Goal: Transaction & Acquisition: Purchase product/service

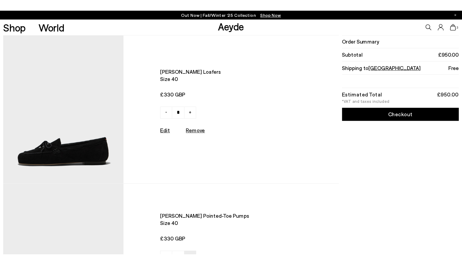
scroll to position [23, 0]
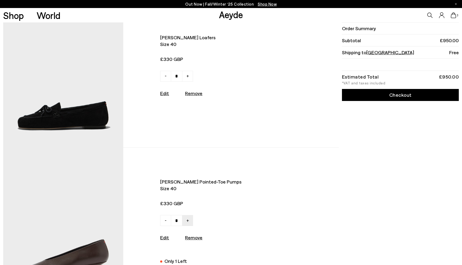
click at [74, 78] on img at bounding box center [63, 74] width 120 height 148
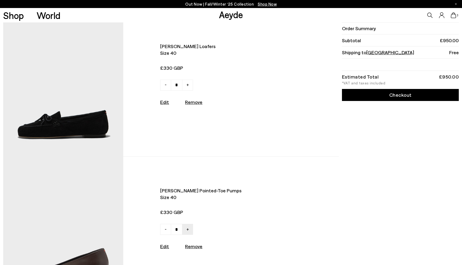
scroll to position [0, 0]
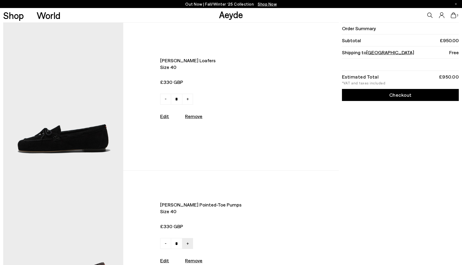
click at [72, 116] on img at bounding box center [63, 97] width 120 height 148
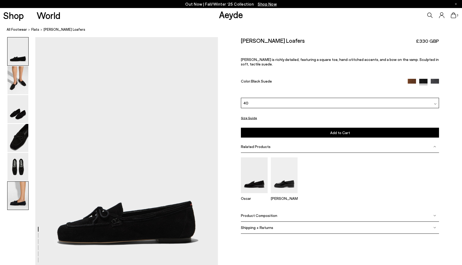
click at [10, 193] on img at bounding box center [17, 196] width 21 height 28
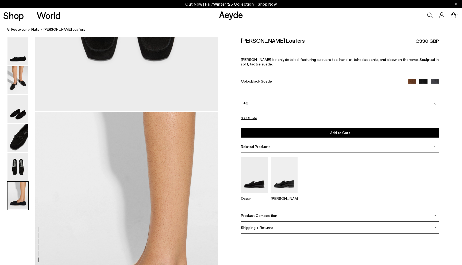
scroll to position [1259, 0]
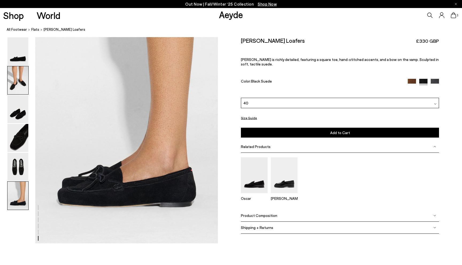
click at [20, 84] on img at bounding box center [17, 80] width 21 height 28
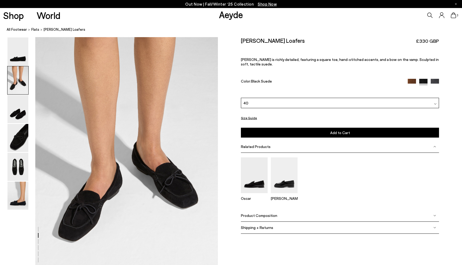
scroll to position [245, 0]
click at [434, 79] on img at bounding box center [435, 83] width 8 height 8
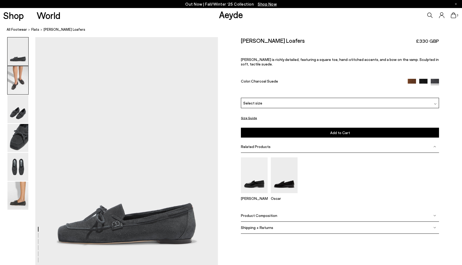
click at [7, 83] on img at bounding box center [17, 80] width 21 height 28
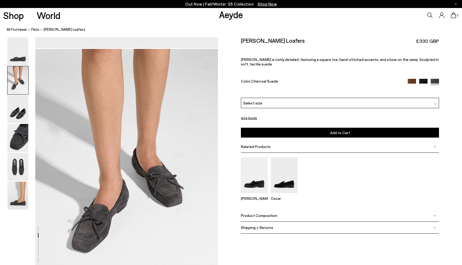
scroll to position [245, 0]
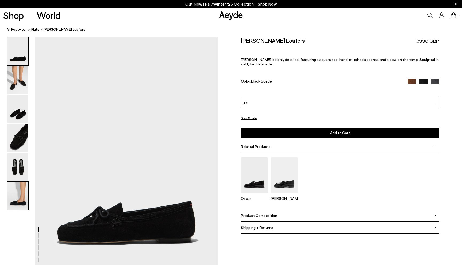
click at [23, 200] on img at bounding box center [17, 196] width 21 height 28
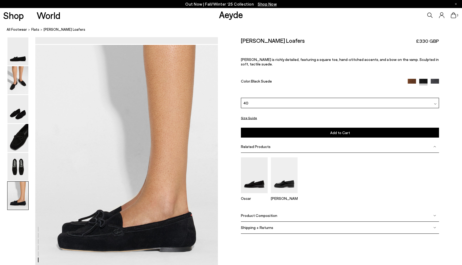
scroll to position [1259, 0]
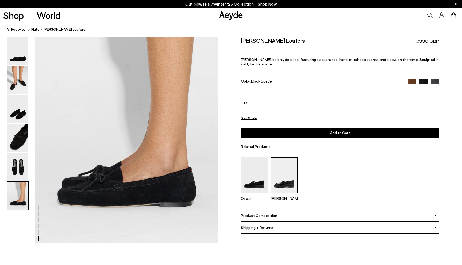
click at [289, 179] on img at bounding box center [284, 176] width 27 height 36
click at [254, 174] on img at bounding box center [254, 176] width 27 height 36
click at [411, 79] on img at bounding box center [412, 83] width 8 height 8
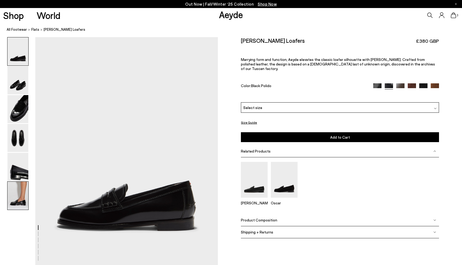
click at [17, 203] on img at bounding box center [17, 196] width 21 height 28
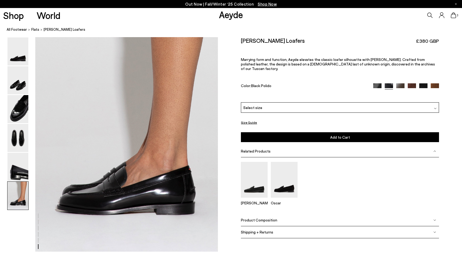
scroll to position [1244, 0]
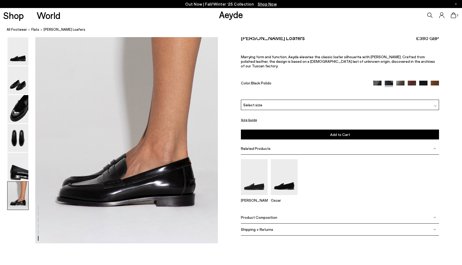
click at [412, 82] on img at bounding box center [412, 85] width 8 height 8
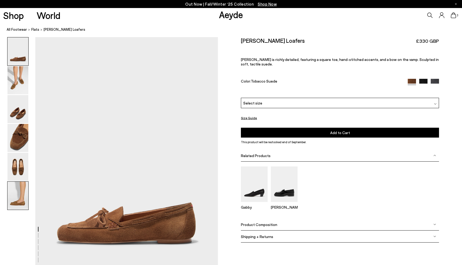
click at [23, 196] on img at bounding box center [17, 196] width 21 height 28
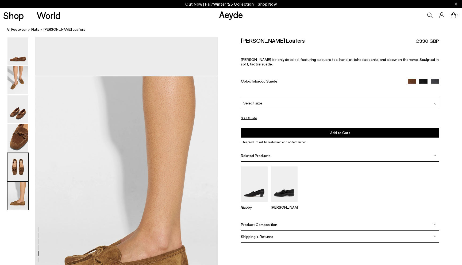
scroll to position [1259, 0]
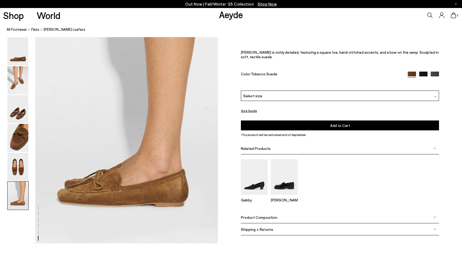
click at [434, 72] on img at bounding box center [435, 76] width 8 height 8
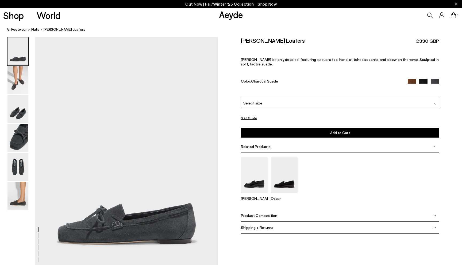
click at [452, 17] on icon at bounding box center [453, 15] width 5 height 6
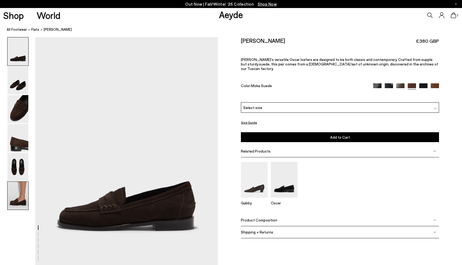
click at [25, 199] on img at bounding box center [17, 196] width 21 height 28
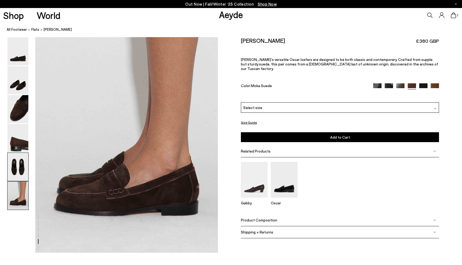
scroll to position [1244, 0]
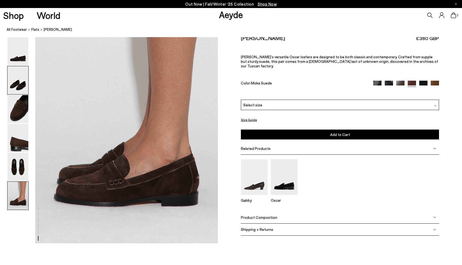
click at [19, 78] on img at bounding box center [17, 80] width 21 height 28
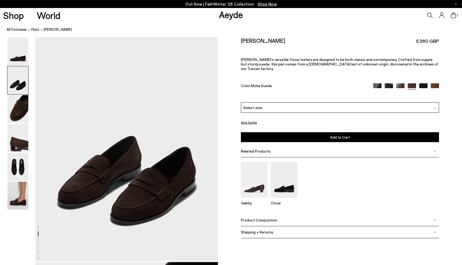
scroll to position [229, 0]
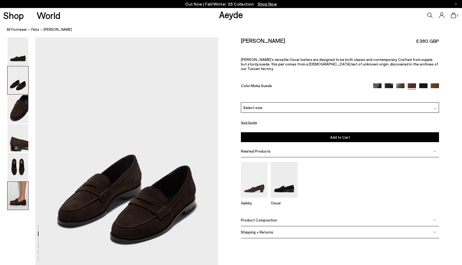
click at [20, 192] on img at bounding box center [17, 196] width 21 height 28
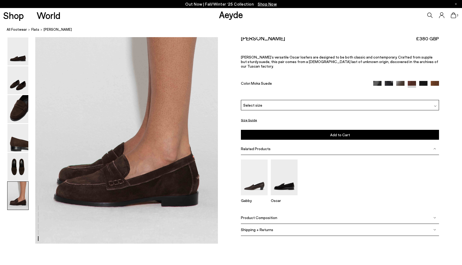
scroll to position [1244, 0]
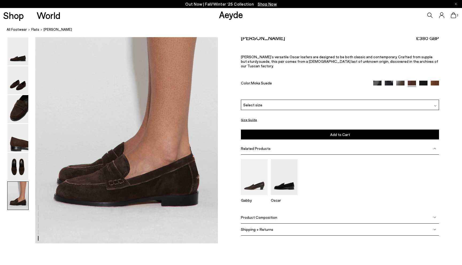
click at [257, 105] on span "Select size" at bounding box center [252, 105] width 19 height 6
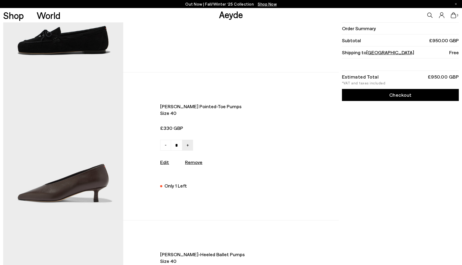
scroll to position [99, 0]
click at [192, 162] on u "Remove" at bounding box center [193, 162] width 17 height 6
type input "*"
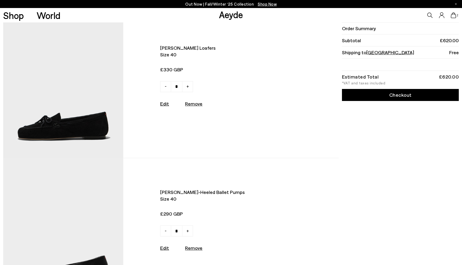
scroll to position [0, 0]
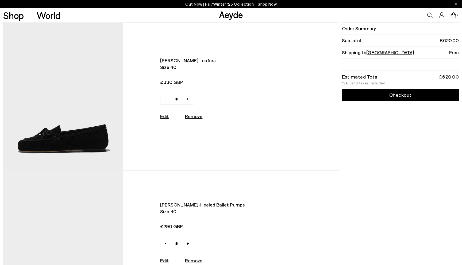
click at [430, 14] on icon at bounding box center [429, 15] width 5 height 5
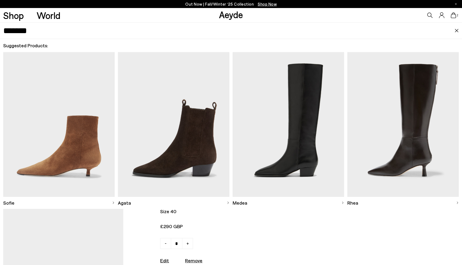
type input "*******"
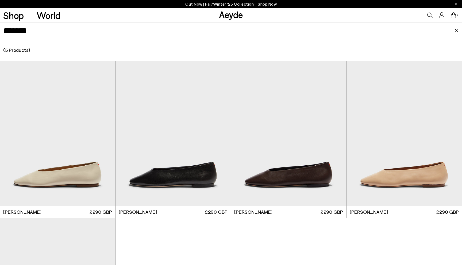
scroll to position [70, 0]
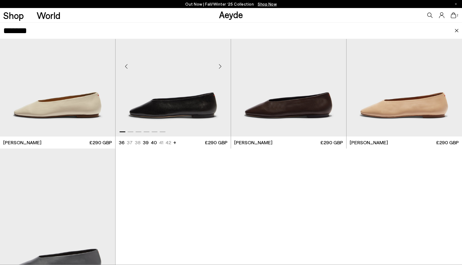
click at [197, 112] on img "1 / 6" at bounding box center [173, 64] width 115 height 145
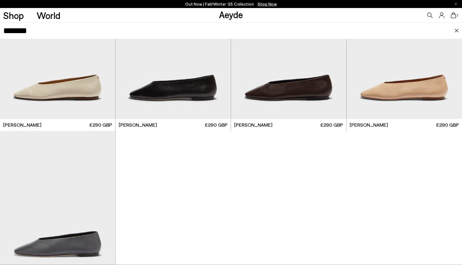
scroll to position [123, 0]
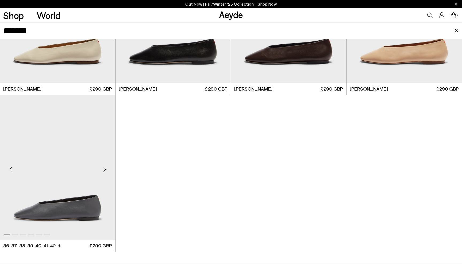
click at [104, 169] on div "Next slide" at bounding box center [105, 170] width 16 height 16
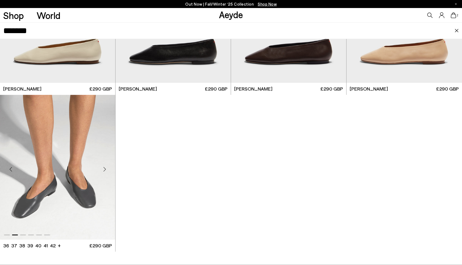
click at [104, 169] on div "Next slide" at bounding box center [105, 170] width 16 height 16
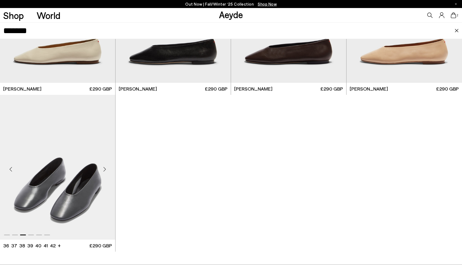
click at [104, 169] on div "Next slide" at bounding box center [105, 170] width 16 height 16
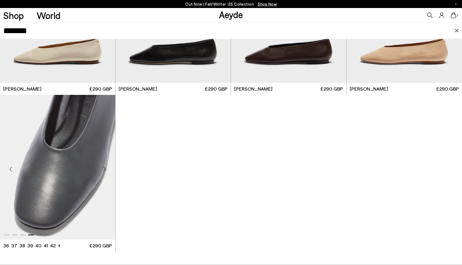
click at [104, 169] on div "Next slide" at bounding box center [105, 170] width 16 height 16
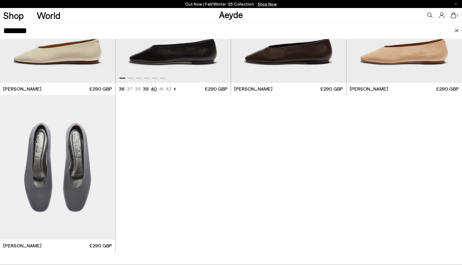
click at [152, 87] on li "40" at bounding box center [154, 89] width 6 height 7
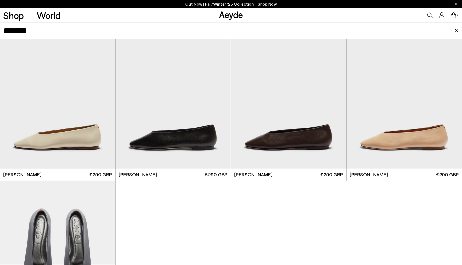
scroll to position [35, 0]
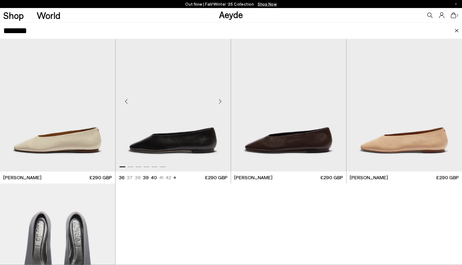
click at [204, 145] on img "1 / 6" at bounding box center [173, 99] width 115 height 145
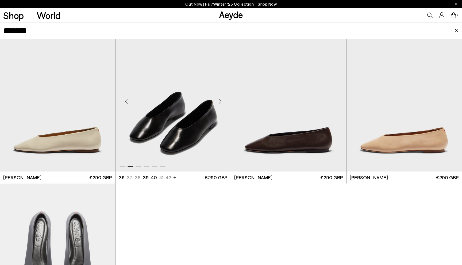
click at [200, 114] on img "2 / 6" at bounding box center [173, 99] width 115 height 145
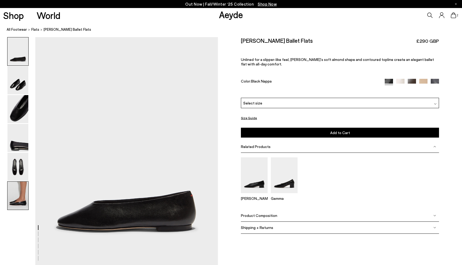
click at [19, 192] on img at bounding box center [17, 196] width 21 height 28
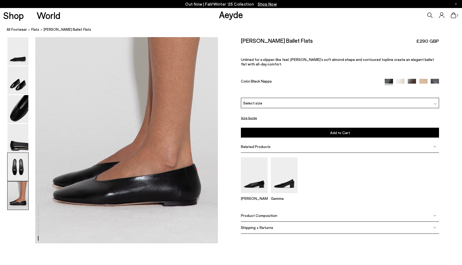
click at [20, 163] on img at bounding box center [17, 167] width 21 height 28
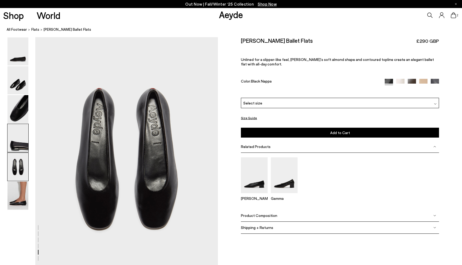
click at [18, 143] on img at bounding box center [17, 138] width 21 height 28
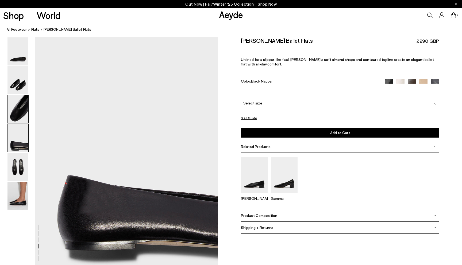
click at [21, 112] on img at bounding box center [17, 109] width 21 height 28
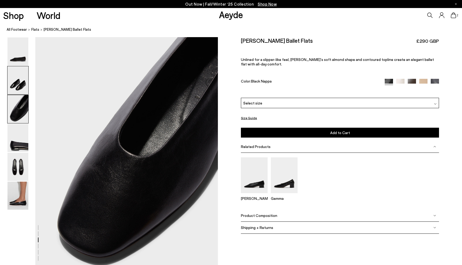
click at [18, 88] on img at bounding box center [17, 80] width 21 height 28
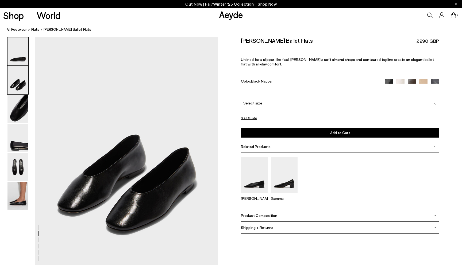
click at [18, 59] on img at bounding box center [17, 51] width 21 height 28
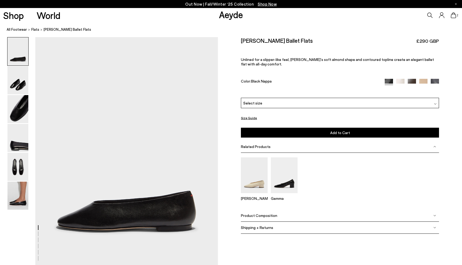
click at [335, 106] on div "Select size" at bounding box center [340, 103] width 198 height 10
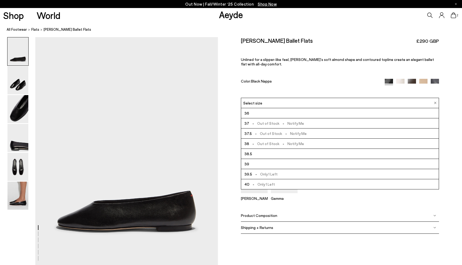
click at [327, 185] on li "40 - Only 1 Left" at bounding box center [339, 184] width 197 height 10
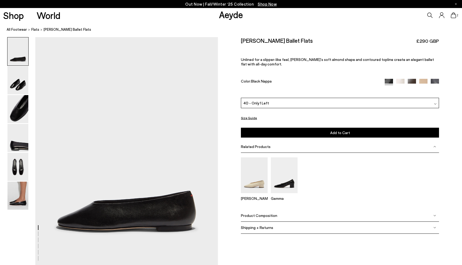
click at [324, 134] on button "Add to Cart Select a Size First" at bounding box center [340, 133] width 198 height 10
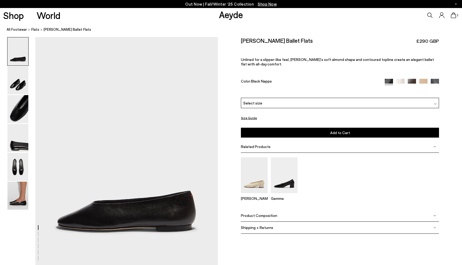
click at [412, 82] on img at bounding box center [412, 83] width 8 height 8
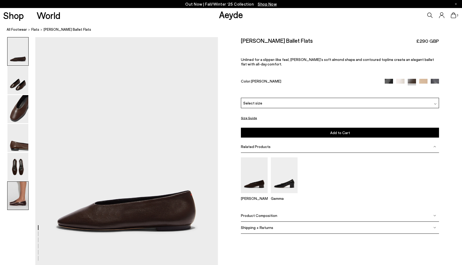
click at [26, 198] on img at bounding box center [17, 196] width 21 height 28
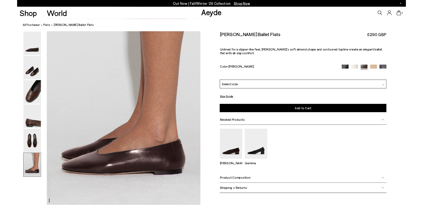
scroll to position [1104, 0]
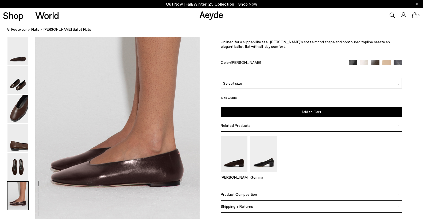
click at [414, 16] on icon at bounding box center [414, 15] width 5 height 6
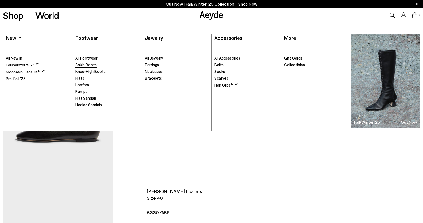
click at [85, 65] on span "Ankle Boots" at bounding box center [85, 64] width 21 height 5
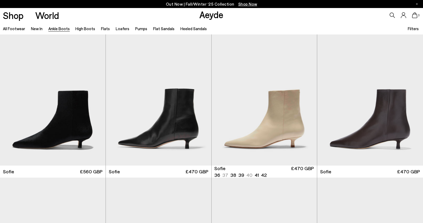
scroll to position [437, 0]
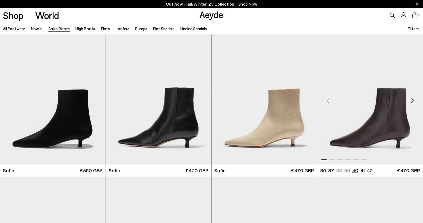
click at [353, 170] on li "40" at bounding box center [356, 170] width 6 height 7
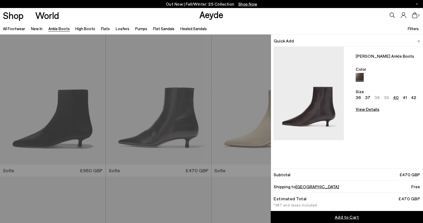
click at [416, 15] on icon at bounding box center [414, 15] width 5 height 6
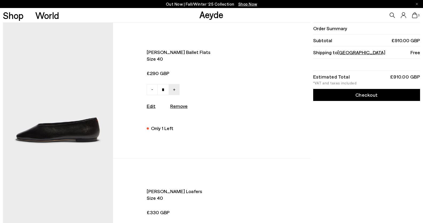
click at [173, 107] on u "Remove" at bounding box center [178, 106] width 17 height 6
type input "*"
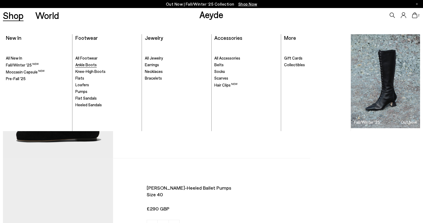
click at [85, 65] on span "Ankle Boots" at bounding box center [85, 64] width 21 height 5
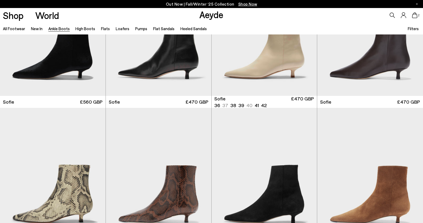
scroll to position [530, 0]
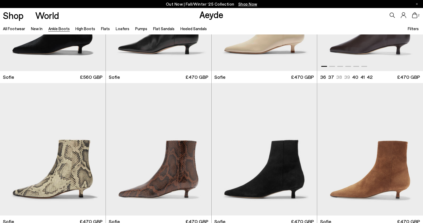
click at [368, 48] on img "1 / 6" at bounding box center [370, 4] width 106 height 133
click at [271, 148] on img "1 / 6" at bounding box center [265, 149] width 106 height 133
click at [348, 54] on img "1 / 6" at bounding box center [370, 4] width 106 height 133
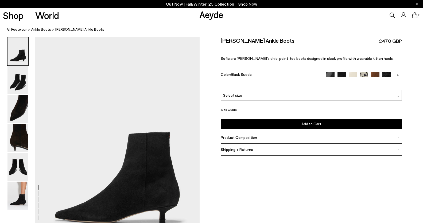
click at [269, 94] on div "Select size" at bounding box center [311, 95] width 181 height 10
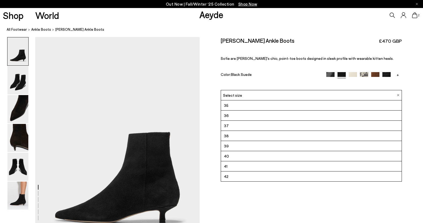
click at [259, 156] on li "40" at bounding box center [311, 156] width 181 height 10
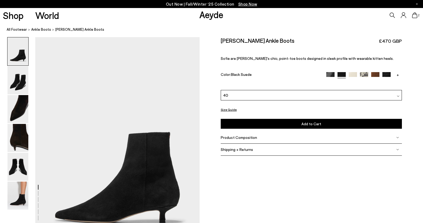
click at [255, 123] on button "Add to Cart Select a Size First" at bounding box center [311, 124] width 181 height 10
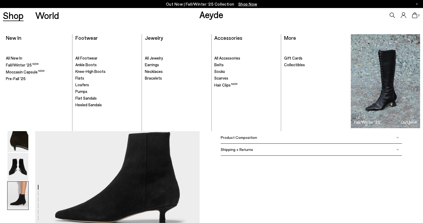
click at [25, 193] on img at bounding box center [17, 196] width 21 height 28
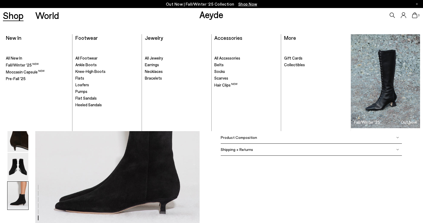
scroll to position [1137, 0]
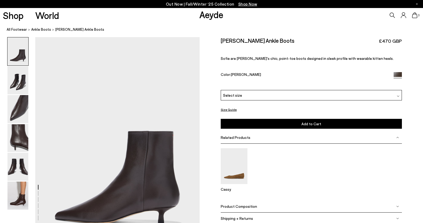
click at [335, 96] on div "Select size" at bounding box center [311, 95] width 181 height 10
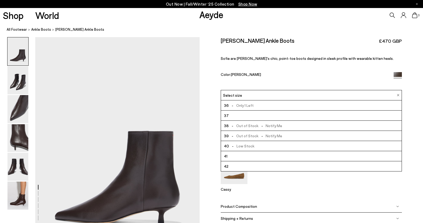
click at [322, 148] on li "40 - Low Stock" at bounding box center [311, 146] width 181 height 10
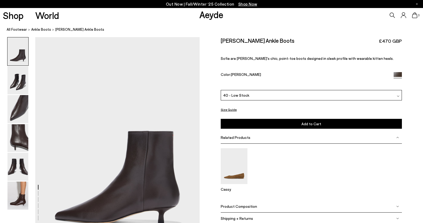
click at [288, 122] on button "Add to Cart Select a Size First" at bounding box center [311, 124] width 181 height 10
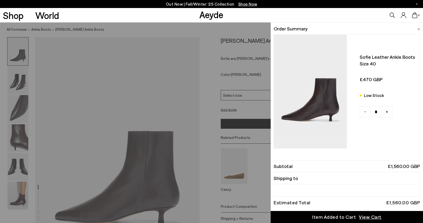
click at [18, 144] on div "Quick Add Color Size View Details Order Summary Sofie leather ankle boots Size …" at bounding box center [211, 122] width 423 height 201
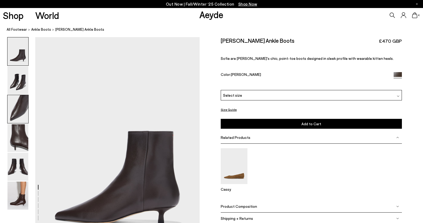
click at [25, 115] on img at bounding box center [17, 109] width 21 height 28
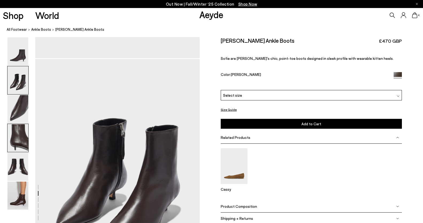
click at [25, 135] on img at bounding box center [17, 138] width 21 height 28
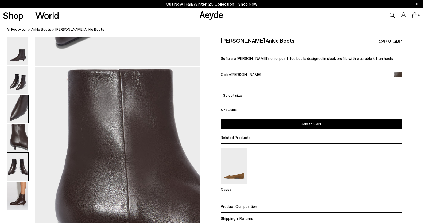
click at [20, 168] on img at bounding box center [17, 167] width 21 height 28
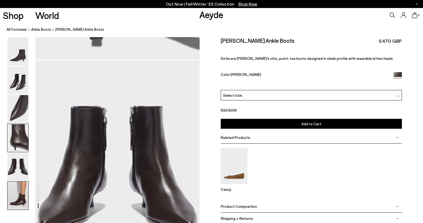
click at [20, 202] on img at bounding box center [17, 196] width 21 height 28
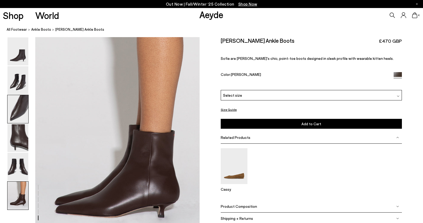
scroll to position [1122, 0]
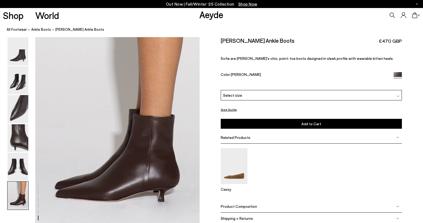
click at [414, 17] on icon at bounding box center [414, 15] width 5 height 6
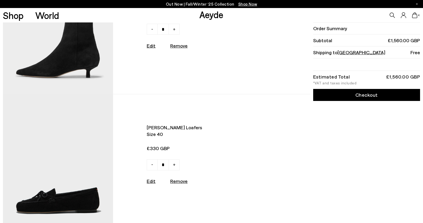
scroll to position [164, 0]
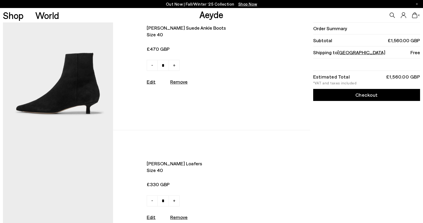
click at [183, 81] on u "Remove" at bounding box center [178, 82] width 17 height 6
type input "*"
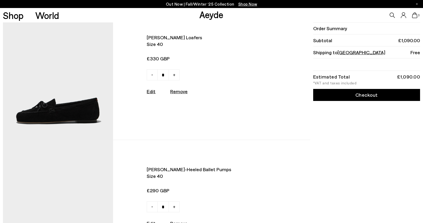
scroll to position [132, 0]
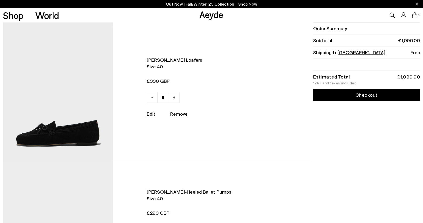
click at [75, 123] on img at bounding box center [58, 95] width 110 height 136
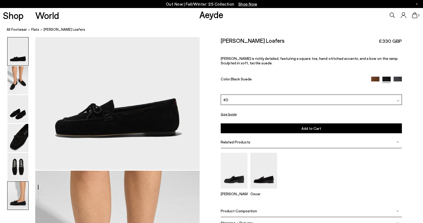
click at [28, 195] on div at bounding box center [17, 196] width 21 height 29
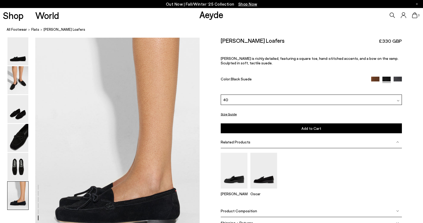
scroll to position [1137, 0]
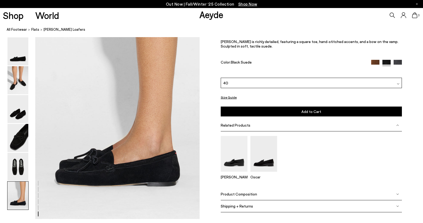
click at [399, 60] on img at bounding box center [398, 64] width 8 height 8
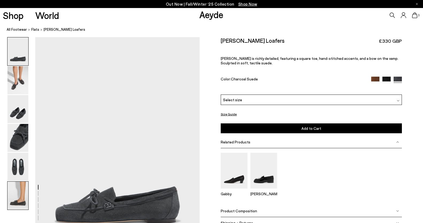
click at [16, 200] on img at bounding box center [17, 196] width 21 height 28
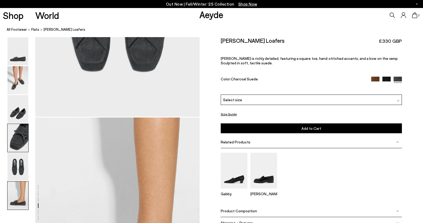
scroll to position [1137, 0]
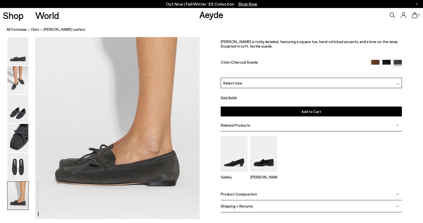
click at [414, 15] on icon at bounding box center [414, 15] width 5 height 6
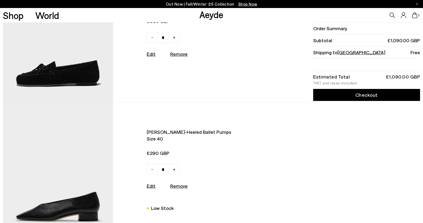
scroll to position [257, 0]
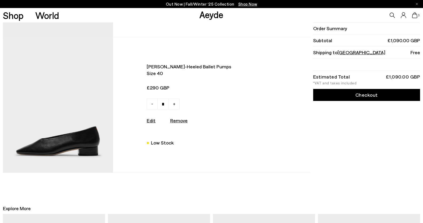
click at [342, 97] on link "Checkout" at bounding box center [366, 95] width 107 height 12
